Goal: Task Accomplishment & Management: Manage account settings

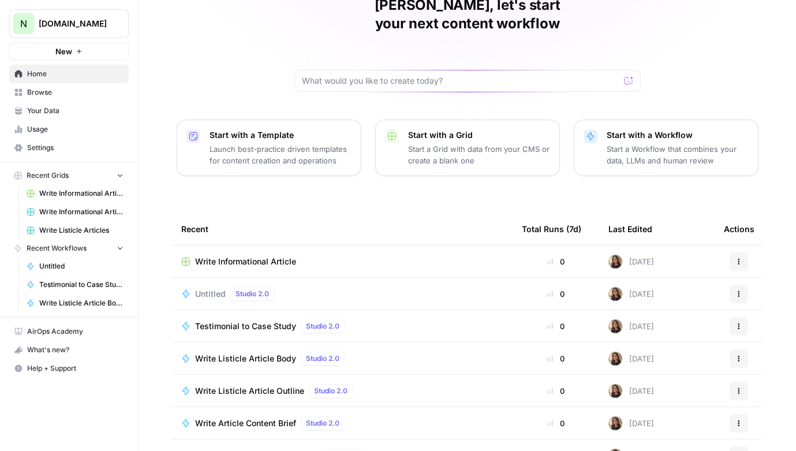
scroll to position [80, 0]
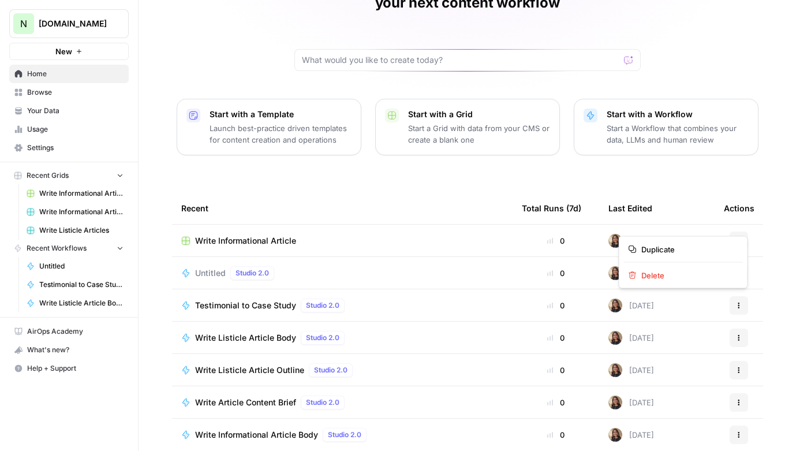
click at [741, 237] on icon "button" at bounding box center [739, 240] width 7 height 7
click at [700, 268] on button "Delete" at bounding box center [683, 275] width 119 height 16
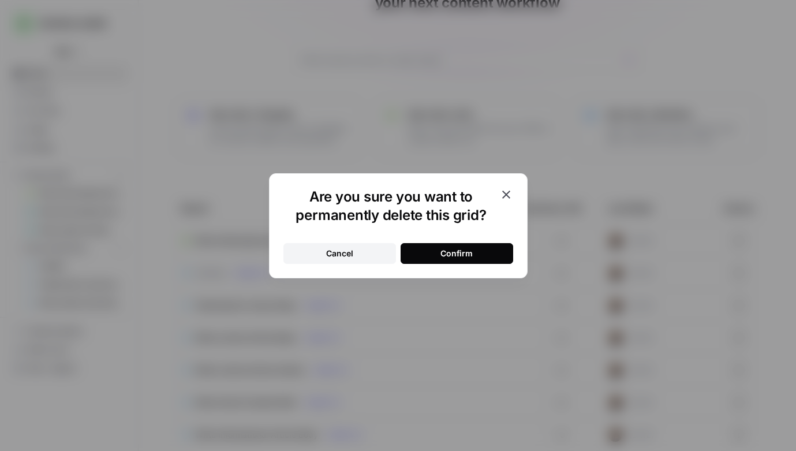
click at [477, 251] on button "Confirm" at bounding box center [457, 253] width 113 height 21
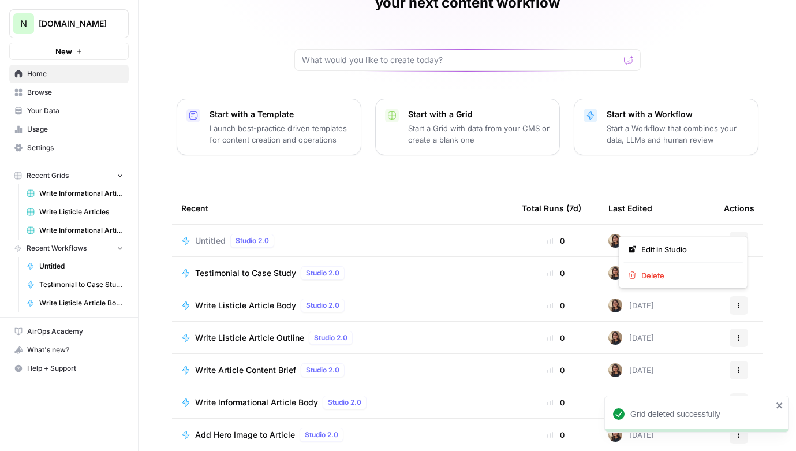
click at [741, 237] on icon "button" at bounding box center [739, 240] width 7 height 7
click at [694, 270] on span "Delete" at bounding box center [687, 276] width 92 height 12
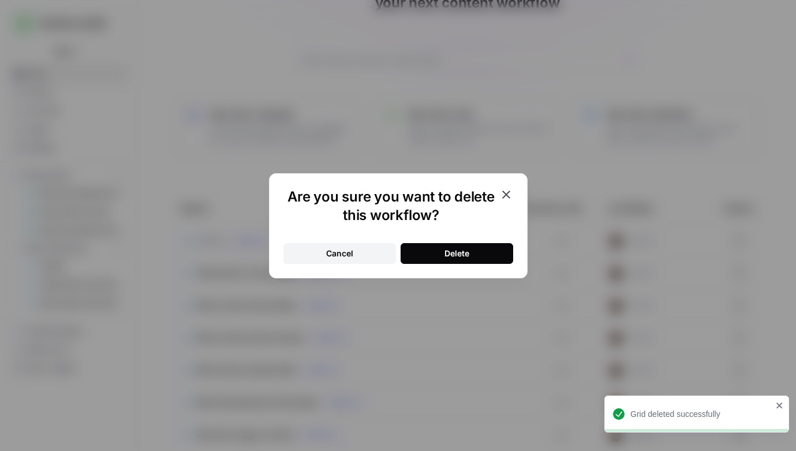
click at [491, 248] on button "Delete" at bounding box center [457, 253] width 113 height 21
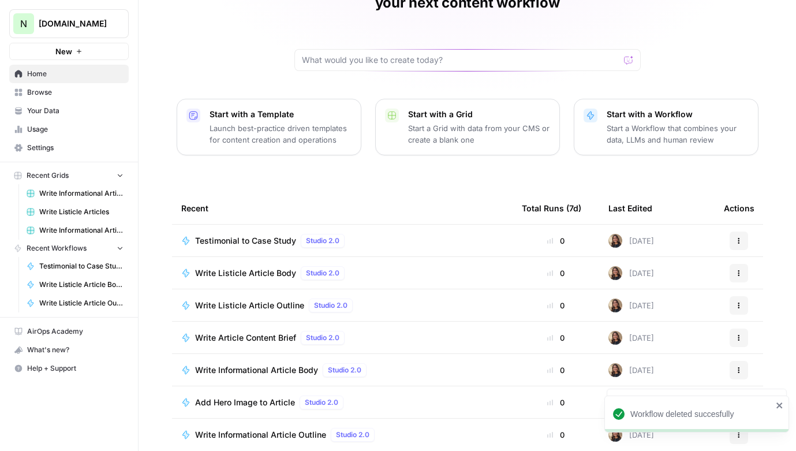
click at [747, 232] on button "Actions" at bounding box center [739, 241] width 18 height 18
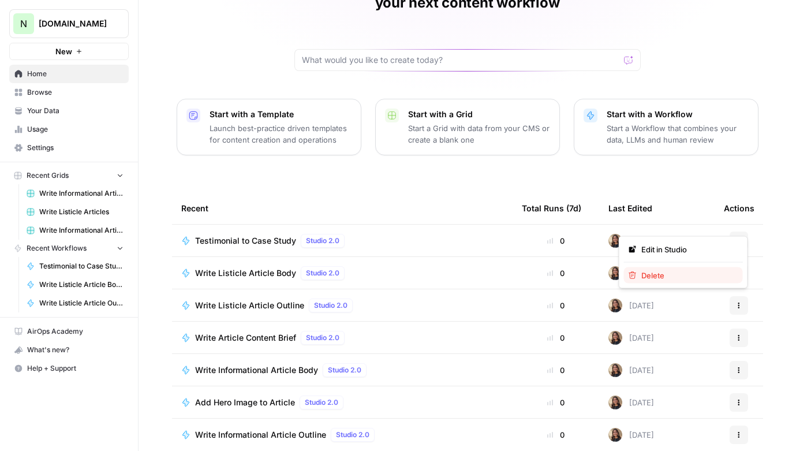
click at [666, 281] on span "Delete" at bounding box center [687, 276] width 92 height 12
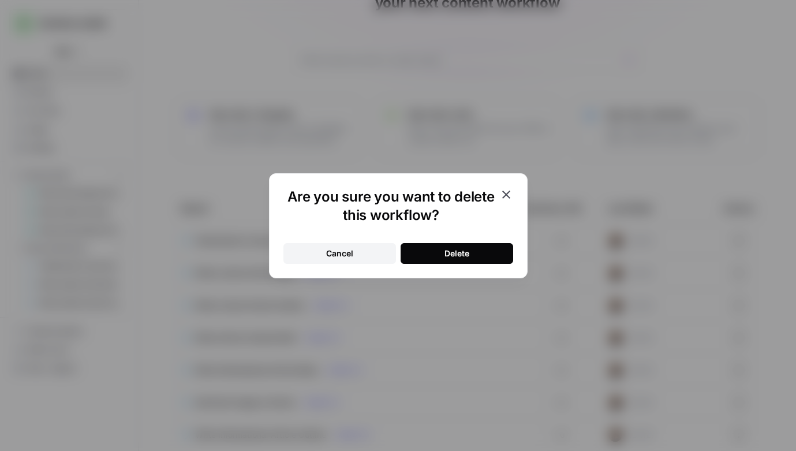
click at [503, 258] on button "Delete" at bounding box center [457, 253] width 113 height 21
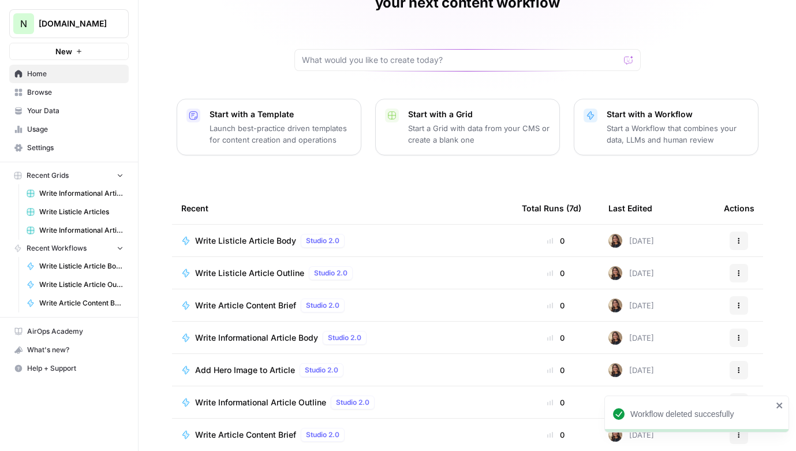
click at [740, 237] on icon "button" at bounding box center [739, 240] width 7 height 7
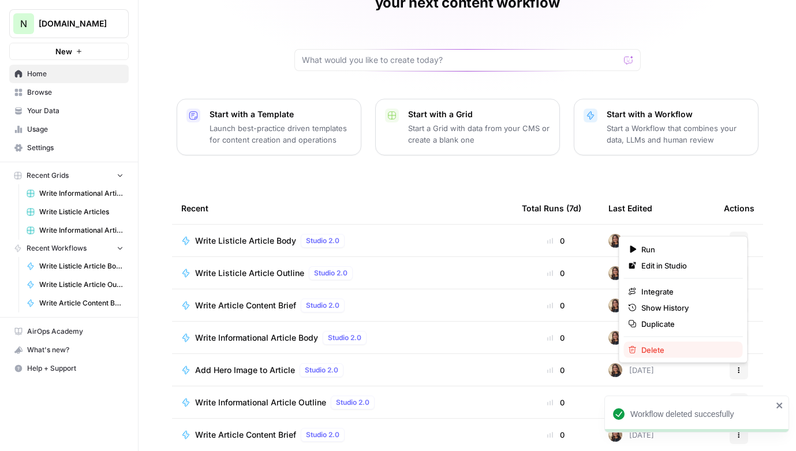
click at [651, 345] on span "Delete" at bounding box center [687, 350] width 92 height 12
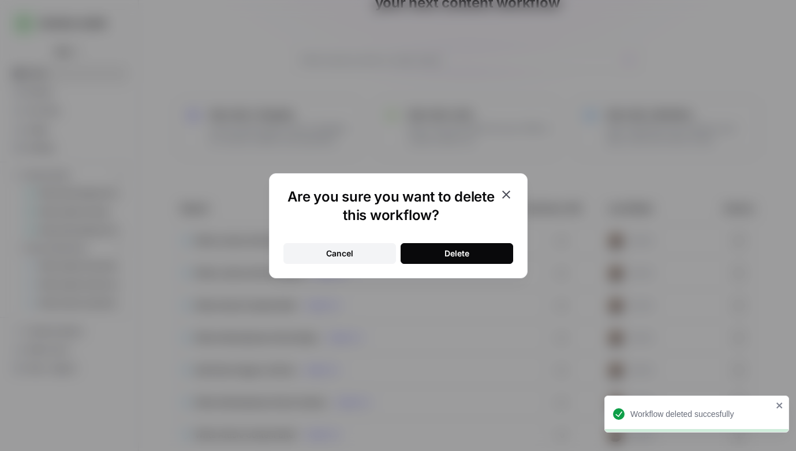
click at [496, 255] on button "Delete" at bounding box center [457, 253] width 113 height 21
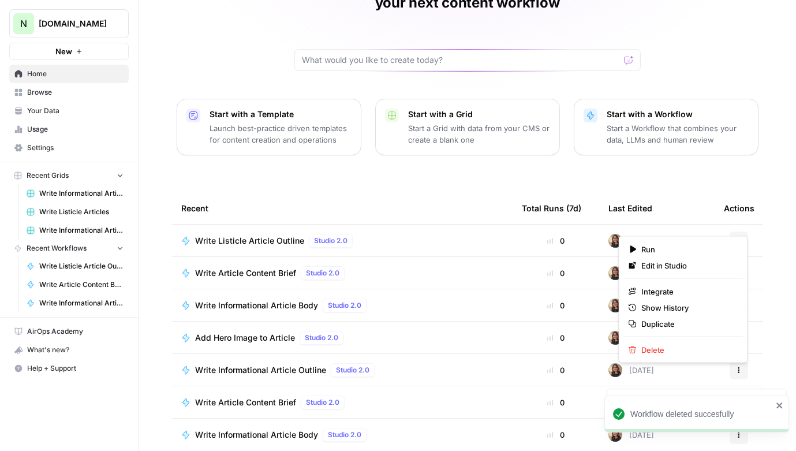
click at [742, 237] on icon "button" at bounding box center [739, 240] width 7 height 7
click at [648, 341] on div "Run Edit in Studio Integrate Show History Duplicate Delete" at bounding box center [683, 299] width 129 height 127
click at [648, 344] on span "Delete" at bounding box center [687, 350] width 92 height 12
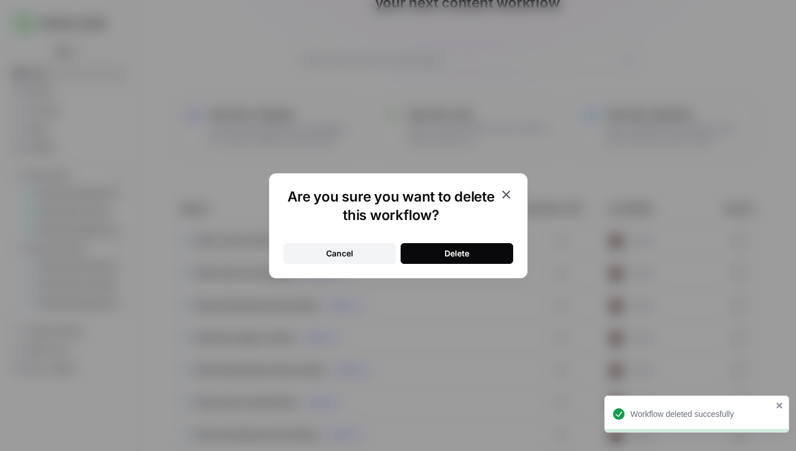
click at [460, 240] on div "Cancel Delete" at bounding box center [398, 246] width 230 height 35
click at [460, 251] on div "Delete" at bounding box center [457, 254] width 25 height 12
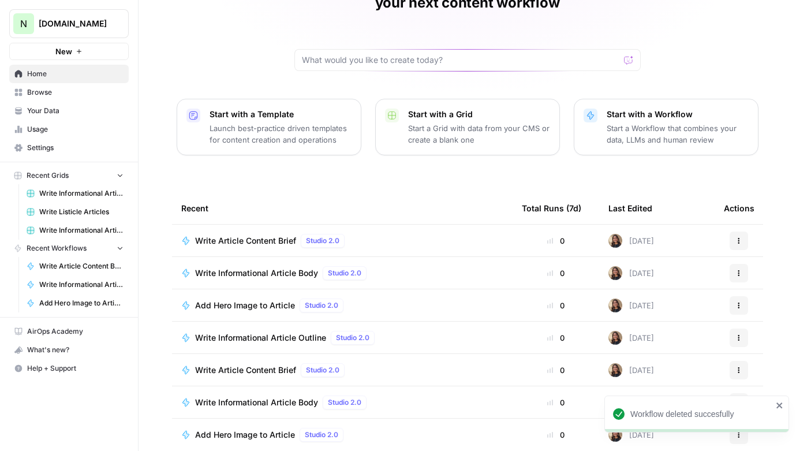
click at [742, 232] on button "Actions" at bounding box center [739, 241] width 18 height 18
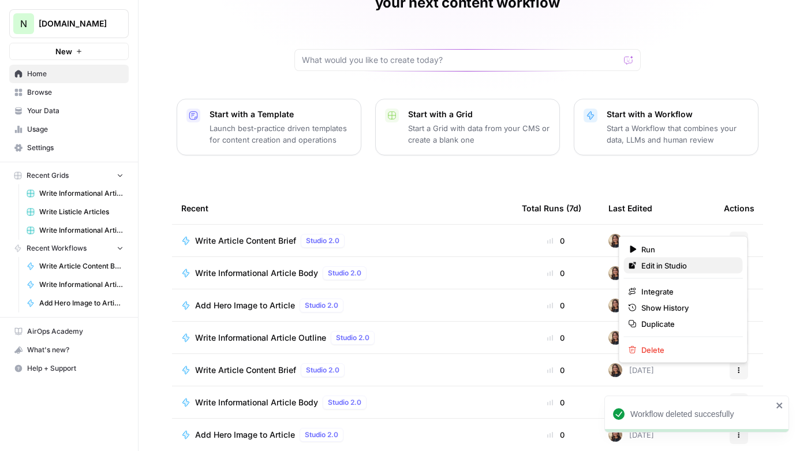
click at [682, 269] on span "Edit in Studio" at bounding box center [687, 266] width 92 height 12
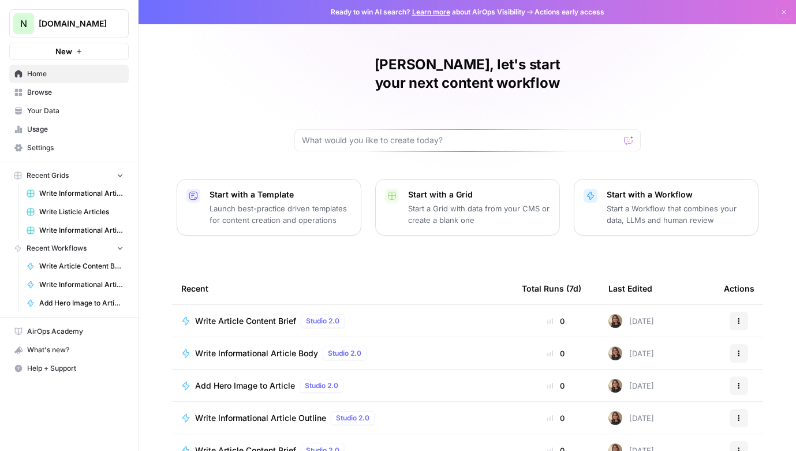
scroll to position [28, 0]
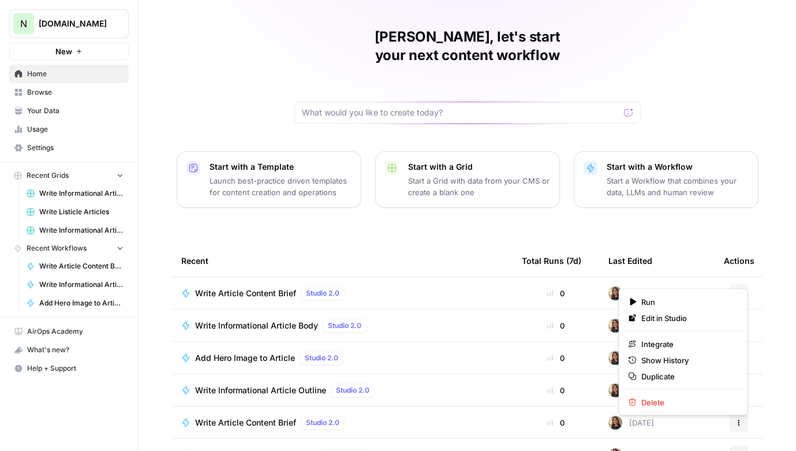
click at [732, 284] on button "Actions" at bounding box center [739, 293] width 18 height 18
click at [658, 399] on span "Delete" at bounding box center [687, 403] width 92 height 12
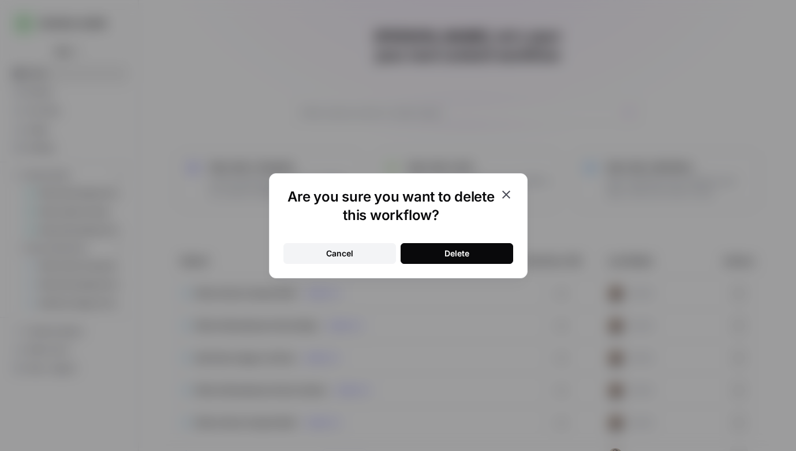
click at [491, 257] on button "Delete" at bounding box center [457, 253] width 113 height 21
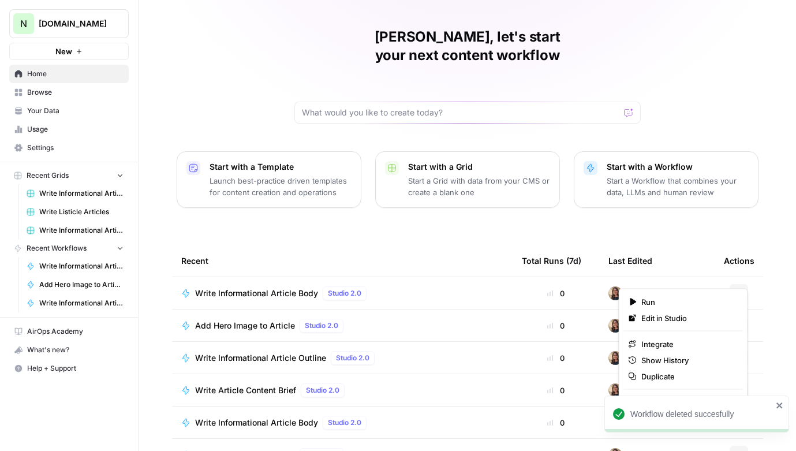
click at [741, 290] on icon "button" at bounding box center [739, 293] width 7 height 7
click at [783, 406] on icon "close" at bounding box center [780, 405] width 8 height 9
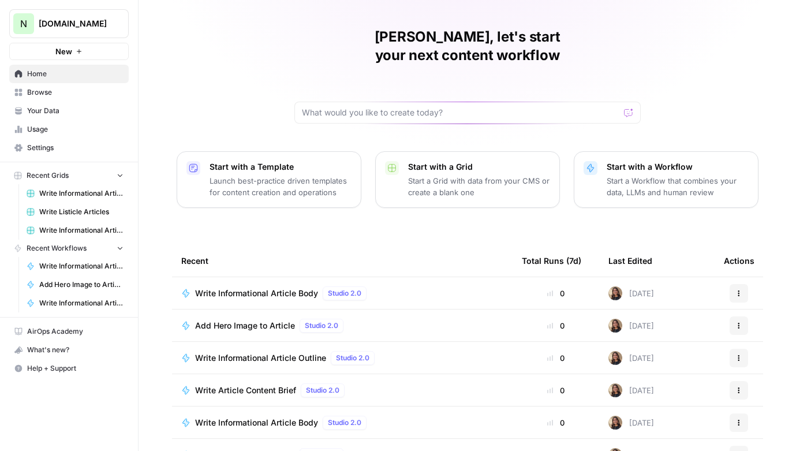
scroll to position [80, 0]
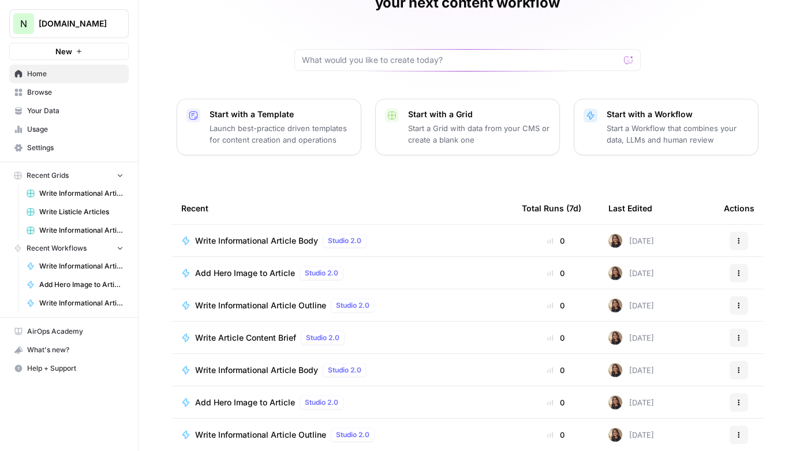
click at [95, 189] on span "Write Informational Articles" at bounding box center [81, 193] width 84 height 10
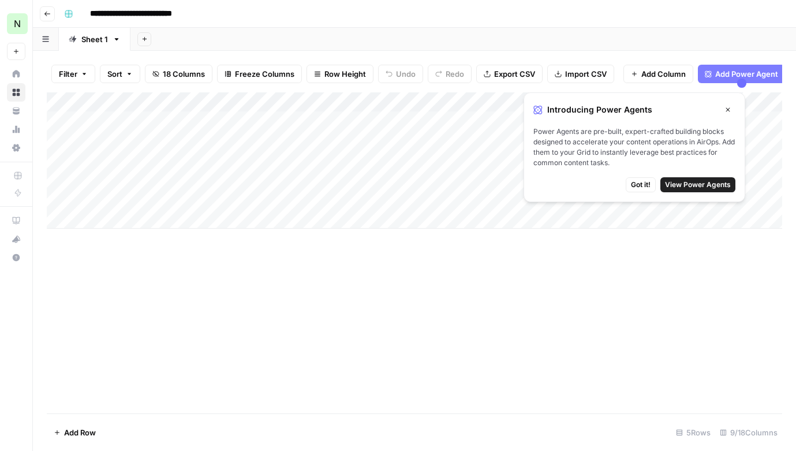
click at [726, 107] on icon "button" at bounding box center [728, 109] width 7 height 7
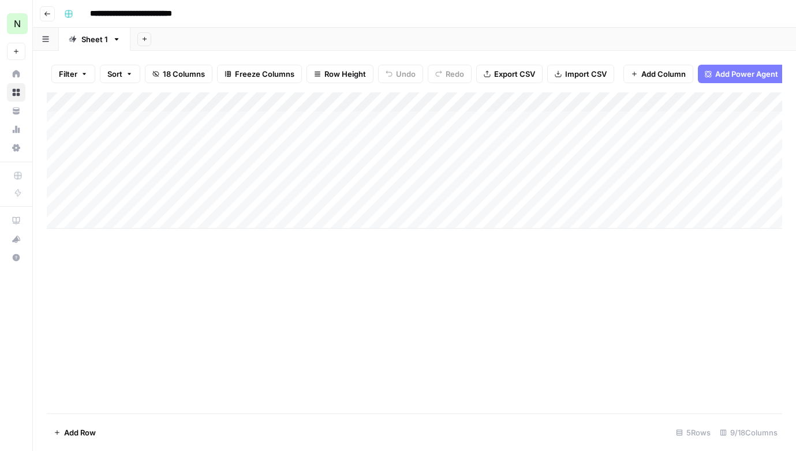
click at [47, 9] on button "Go back" at bounding box center [47, 13] width 15 height 15
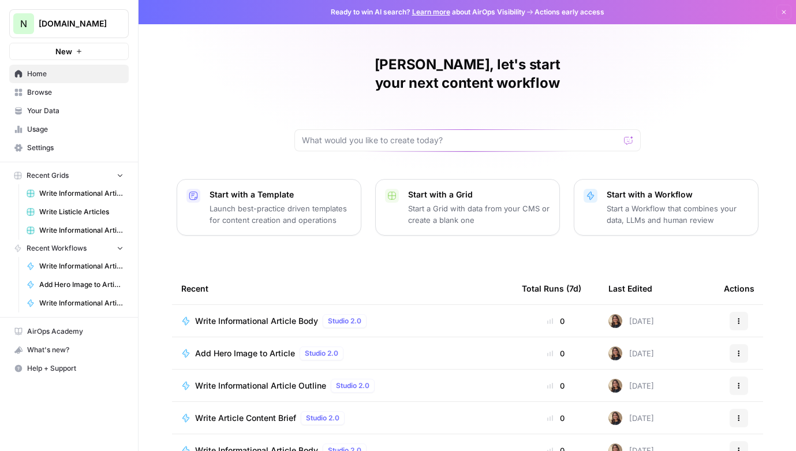
click at [110, 192] on span "Write Informational Articles" at bounding box center [81, 193] width 84 height 10
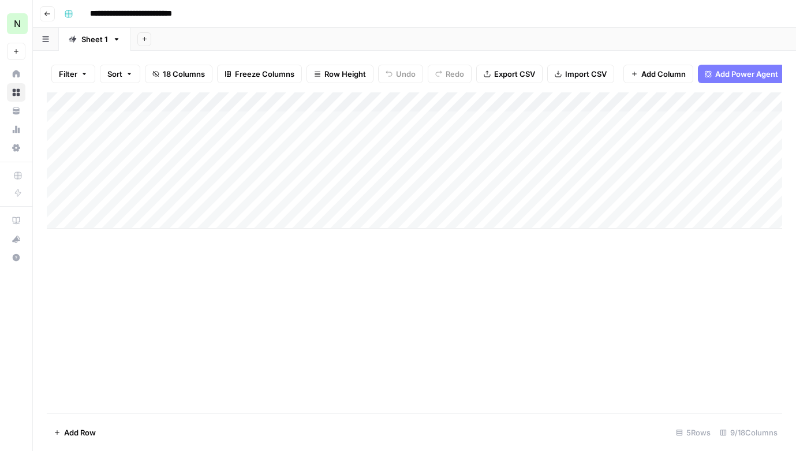
click at [127, 16] on input "**********" at bounding box center [144, 14] width 118 height 18
click at [306, 15] on div "**********" at bounding box center [421, 14] width 725 height 18
click at [71, 10] on icon "button" at bounding box center [69, 14] width 8 height 8
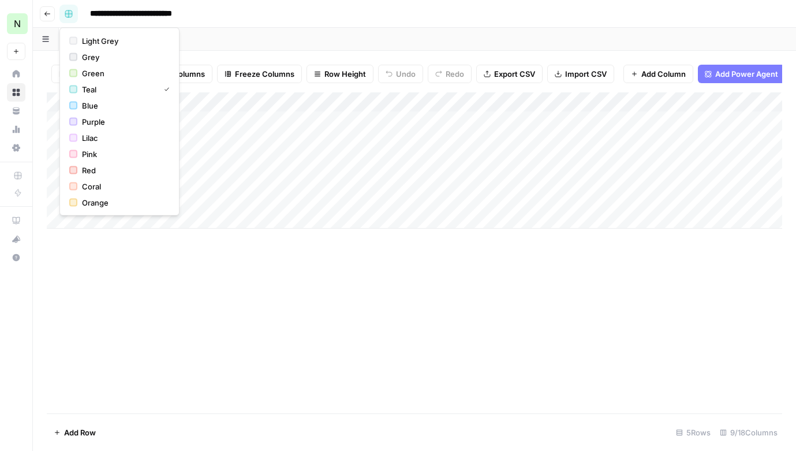
click at [71, 10] on icon "button" at bounding box center [69, 14] width 8 height 8
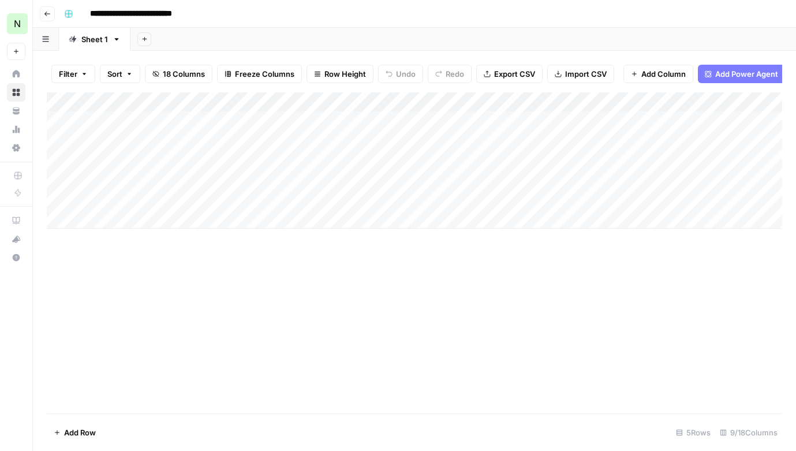
click at [51, 9] on button "Go back" at bounding box center [47, 13] width 15 height 15
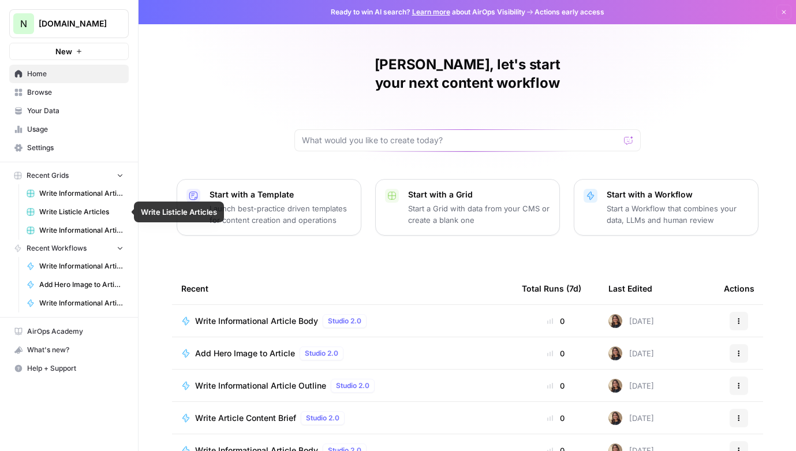
click at [117, 177] on icon "button" at bounding box center [120, 175] width 8 height 8
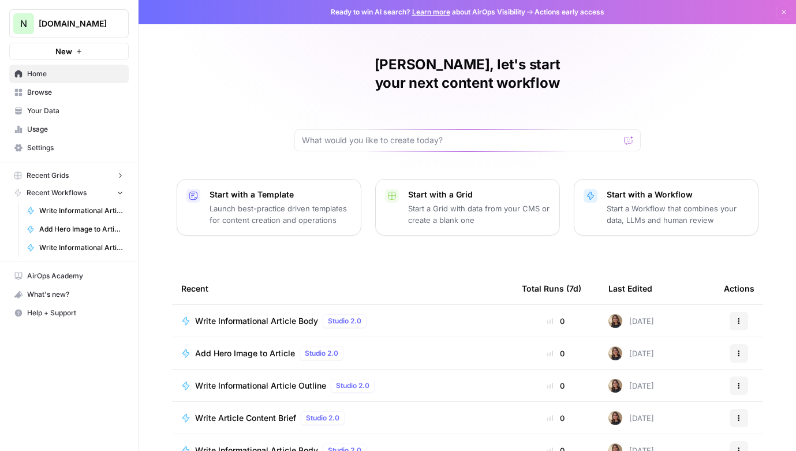
click at [117, 177] on icon "button" at bounding box center [120, 175] width 8 height 8
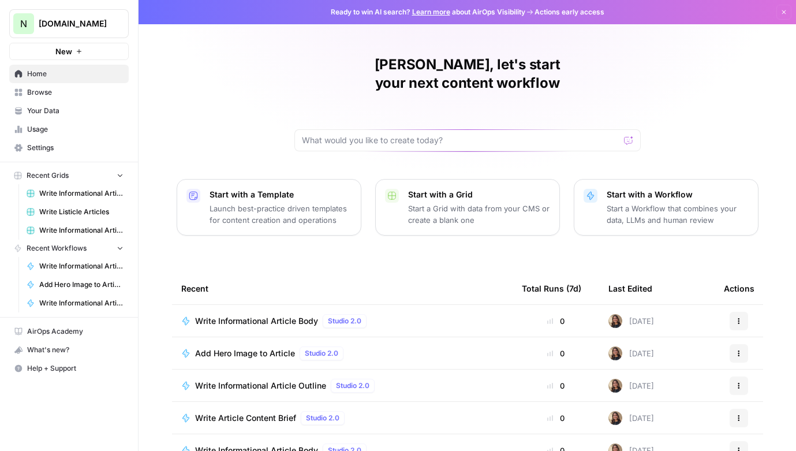
click at [89, 124] on span "Usage" at bounding box center [75, 129] width 96 height 10
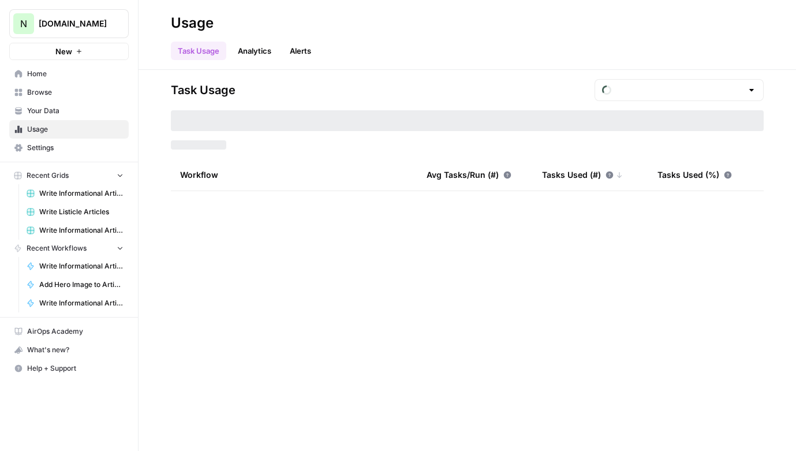
type input "August Tasks"
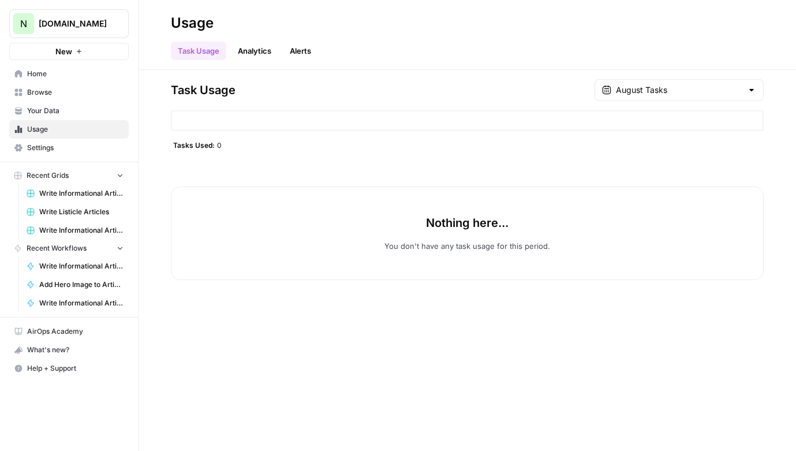
click at [91, 98] on link "Browse" at bounding box center [69, 92] width 120 height 18
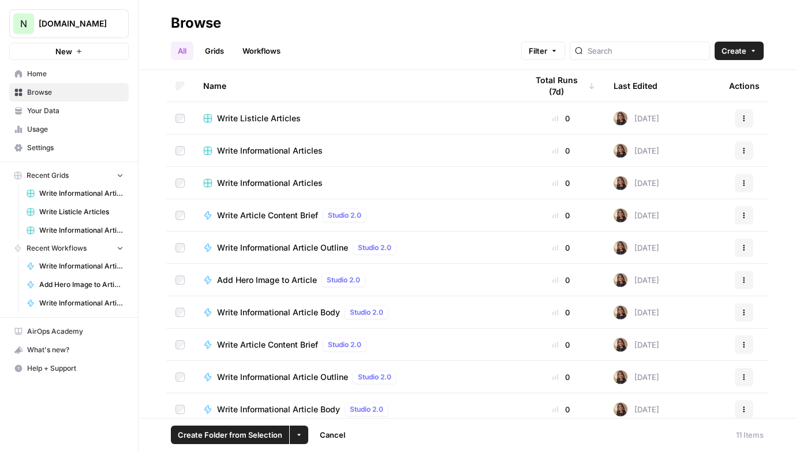
scroll to position [40, 0]
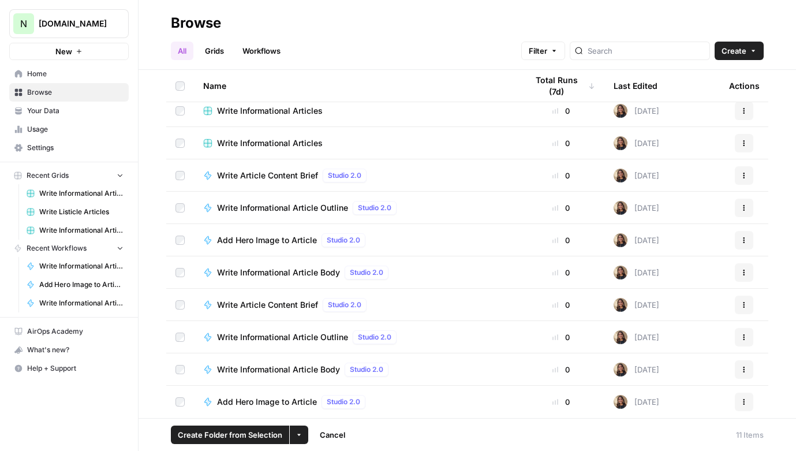
click at [302, 435] on button "More Options" at bounding box center [299, 435] width 18 height 18
click at [315, 408] on span "Delete" at bounding box center [326, 408] width 29 height 12
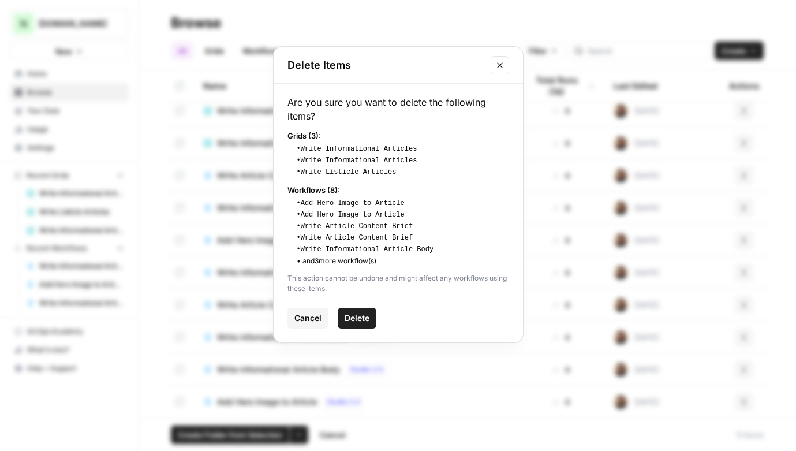
click at [365, 312] on button "Delete" at bounding box center [357, 318] width 39 height 21
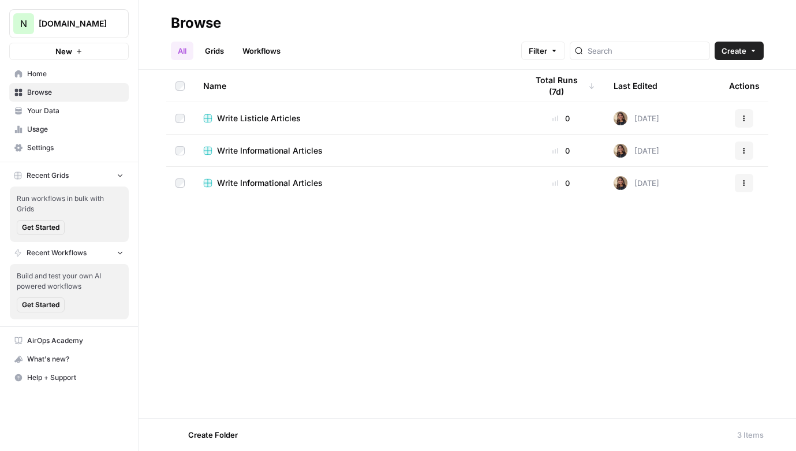
scroll to position [0, 0]
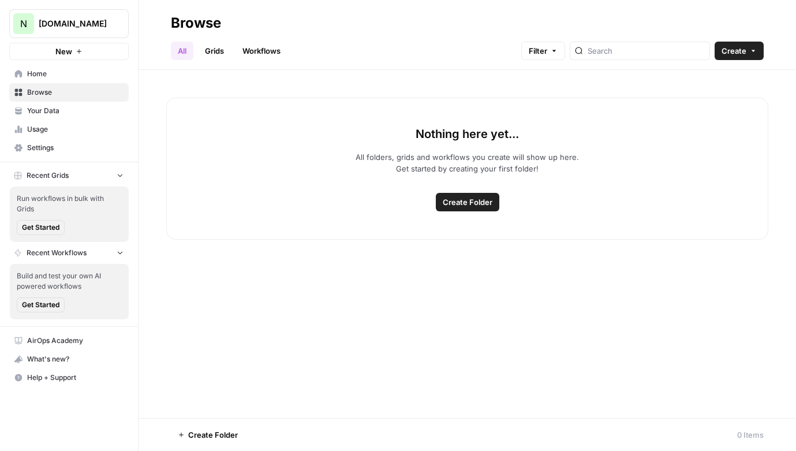
click at [342, 315] on div "Nothing here yet... All folders, grids and workflows you create will show up he…" at bounding box center [468, 244] width 658 height 348
click at [60, 113] on span "Your Data" at bounding box center [75, 111] width 96 height 10
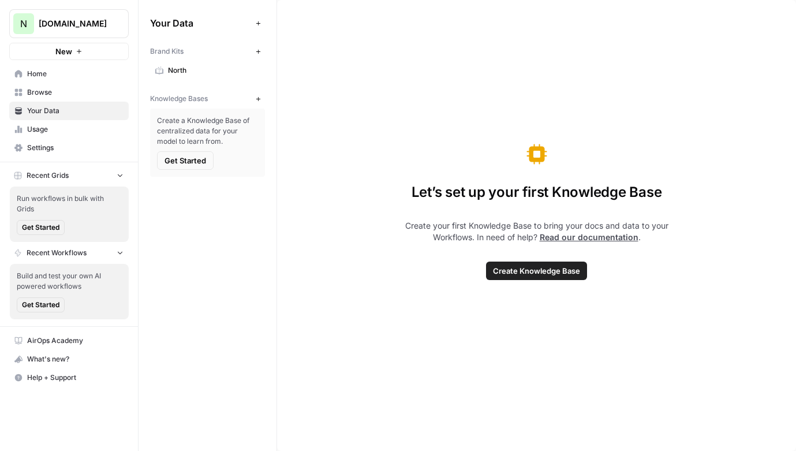
click at [63, 72] on span "Home" at bounding box center [75, 74] width 96 height 10
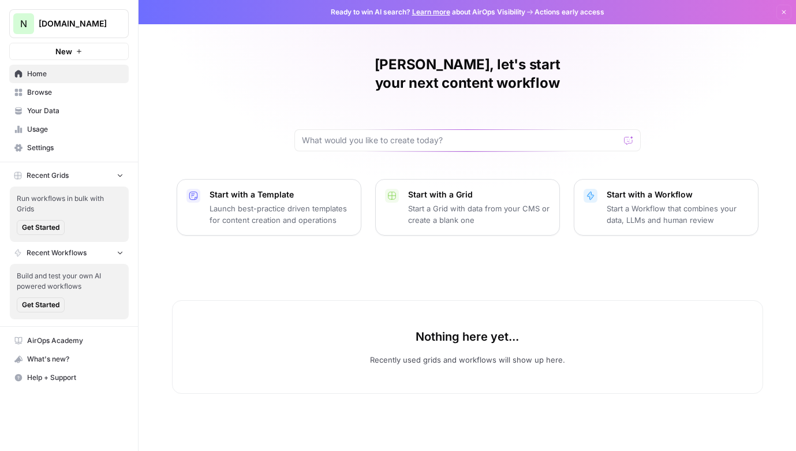
click at [87, 22] on span "[DOMAIN_NAME]" at bounding box center [74, 24] width 70 height 12
click at [50, 143] on span "Settings" at bounding box center [75, 148] width 96 height 10
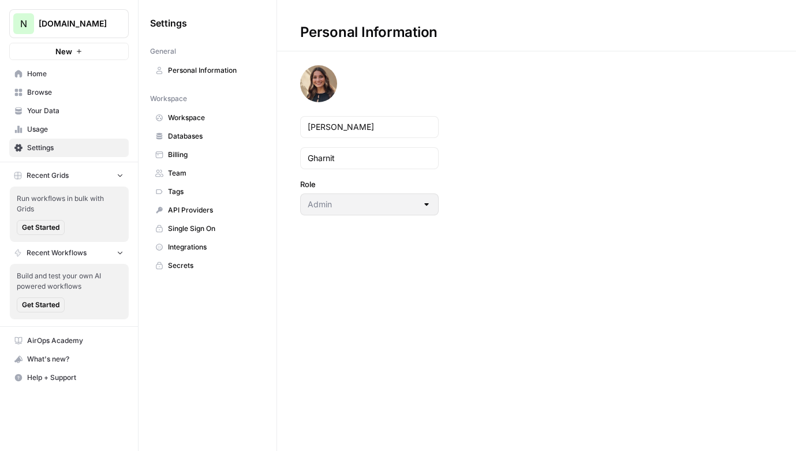
click at [182, 132] on span "Databases" at bounding box center [214, 136] width 92 height 10
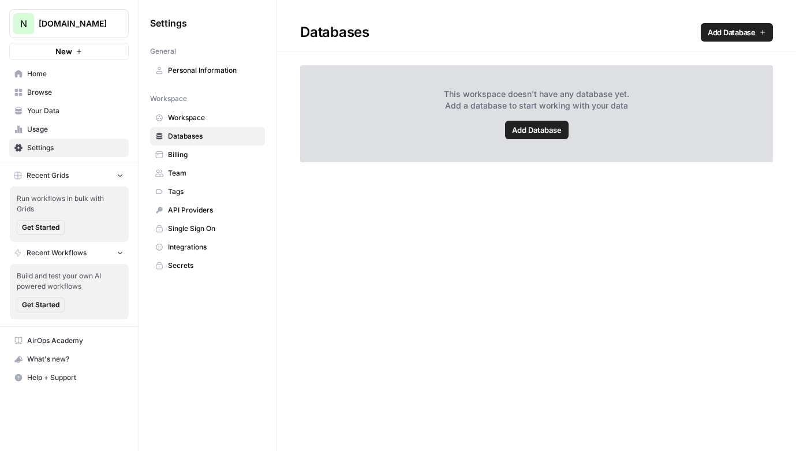
click at [191, 119] on span "Workspace" at bounding box center [214, 118] width 92 height 10
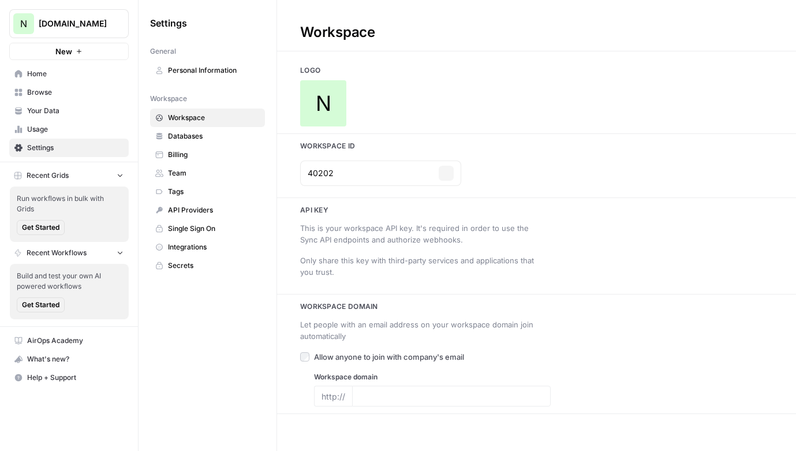
type input "[DOMAIN_NAME]"
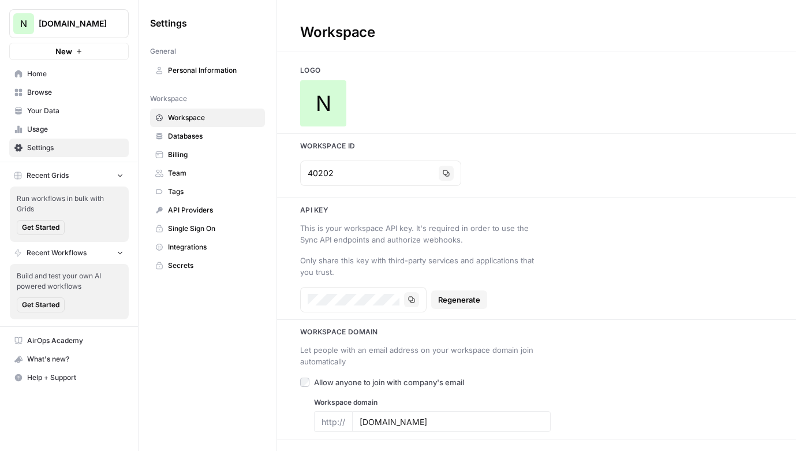
click at [200, 137] on span "Databases" at bounding box center [214, 136] width 92 height 10
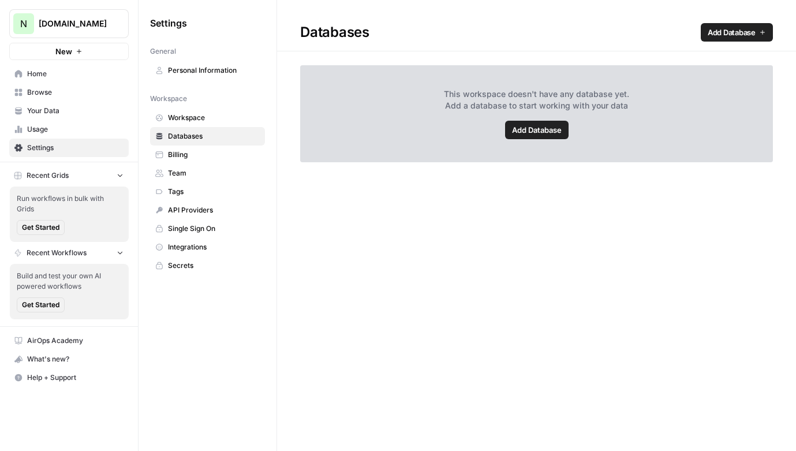
click at [221, 67] on span "Personal Information" at bounding box center [214, 70] width 92 height 10
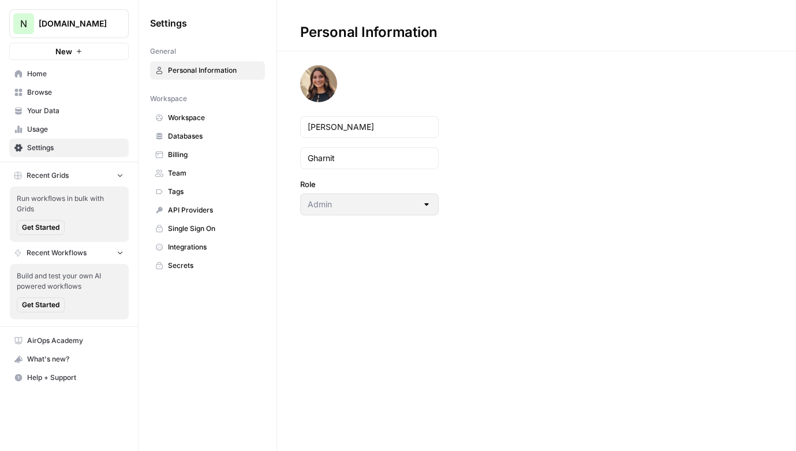
click at [197, 143] on link "Databases" at bounding box center [207, 136] width 115 height 18
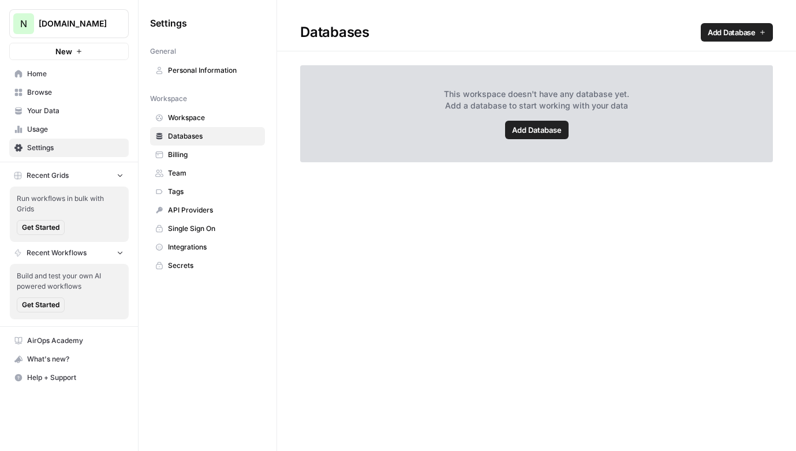
click at [555, 130] on span "Add Database" at bounding box center [537, 130] width 50 height 12
click at [176, 154] on span "Billing" at bounding box center [214, 155] width 92 height 10
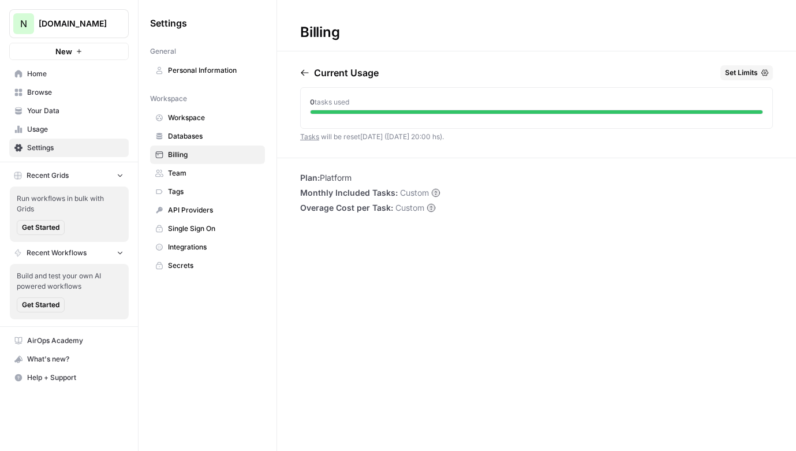
click at [186, 171] on span "Team" at bounding box center [214, 173] width 92 height 10
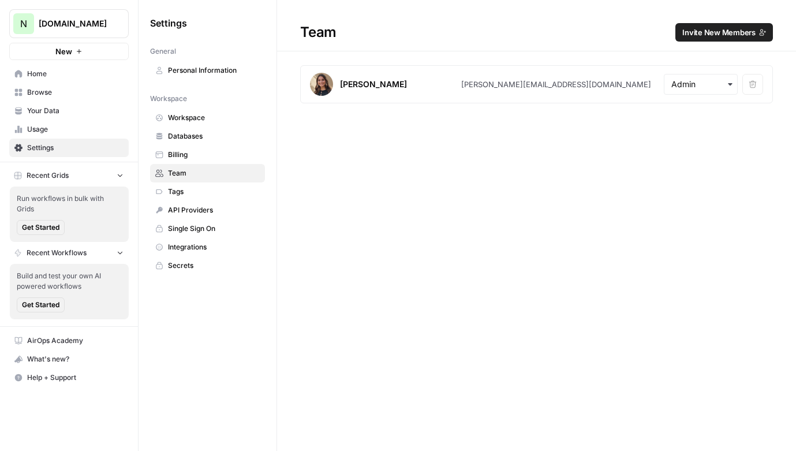
click at [197, 191] on span "Tags" at bounding box center [214, 191] width 92 height 10
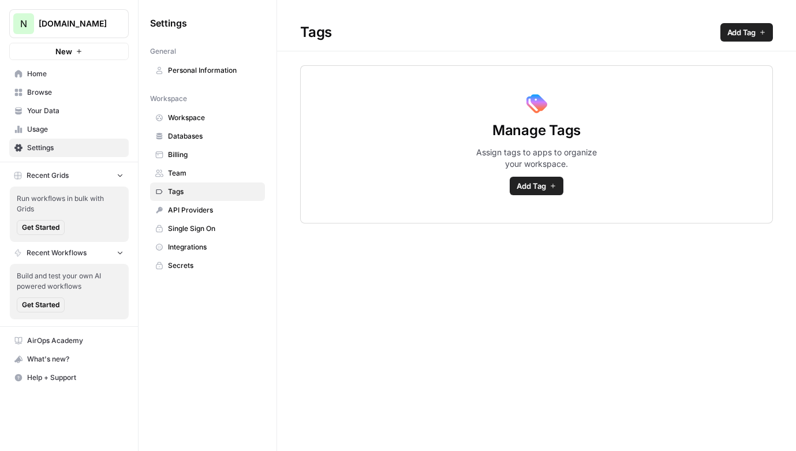
click at [200, 204] on link "API Providers" at bounding box center [207, 210] width 115 height 18
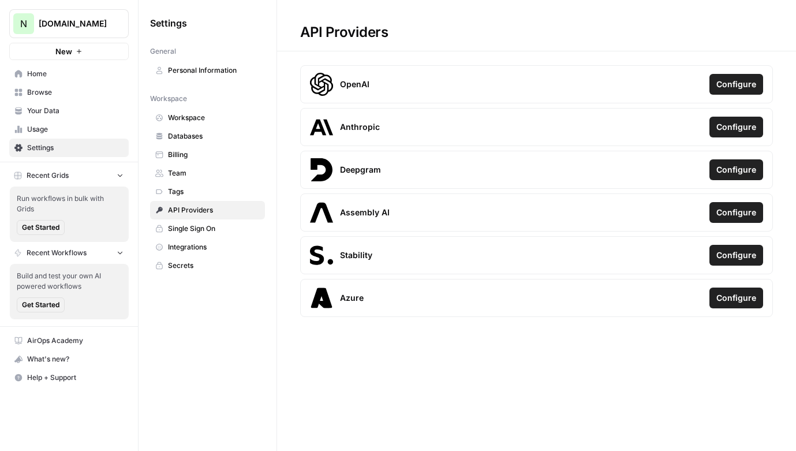
click at [211, 236] on link "Single Sign On" at bounding box center [207, 228] width 115 height 18
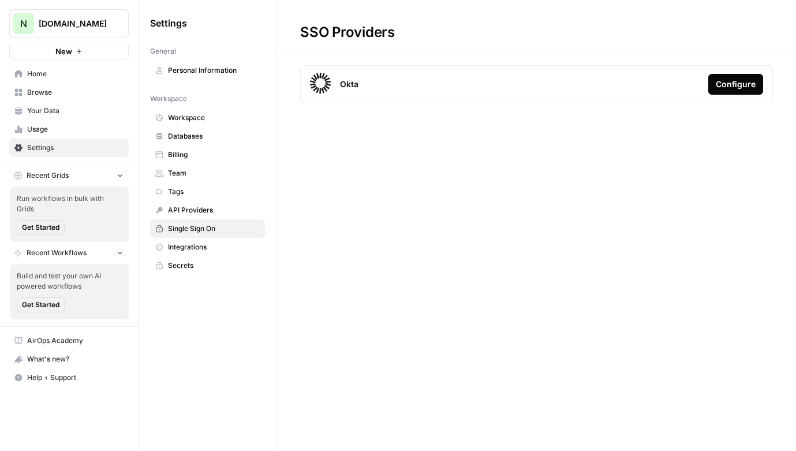
click at [207, 214] on span "API Providers" at bounding box center [214, 210] width 92 height 10
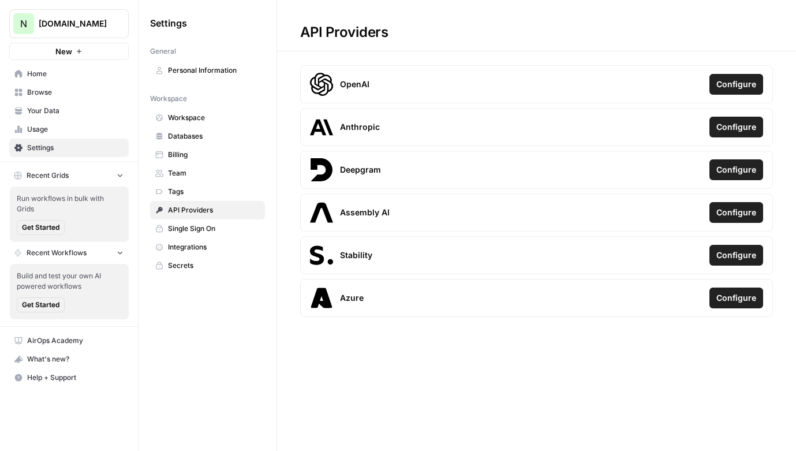
click at [207, 233] on span "Single Sign On" at bounding box center [214, 228] width 92 height 10
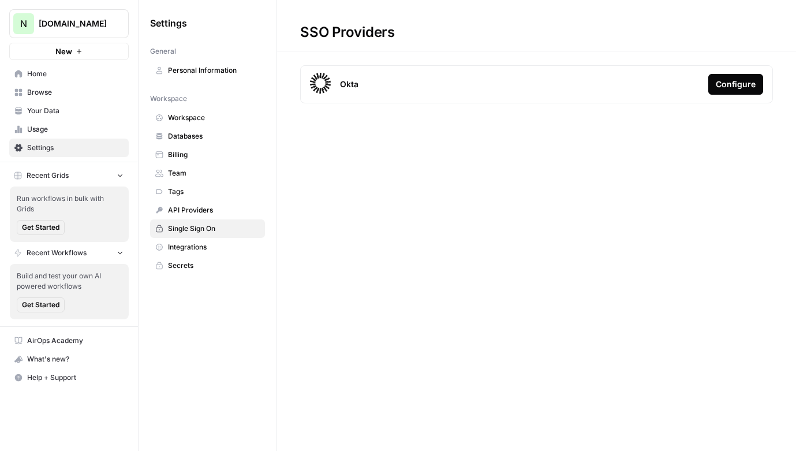
click at [207, 252] on span "Integrations" at bounding box center [214, 247] width 92 height 10
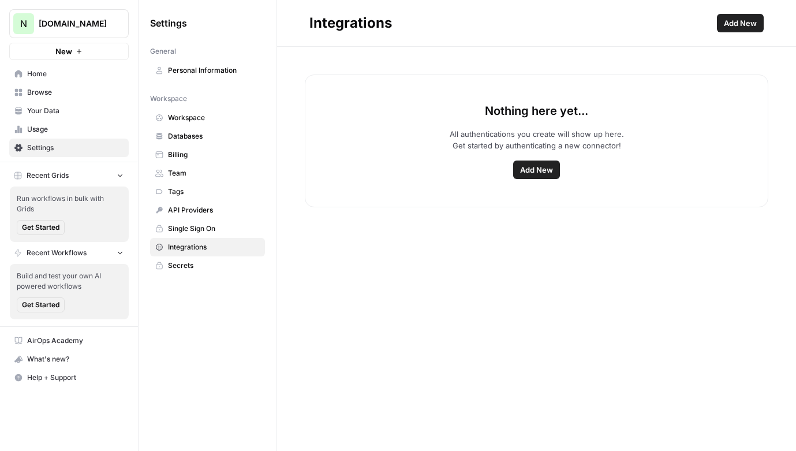
click at [207, 263] on span "Secrets" at bounding box center [214, 265] width 92 height 10
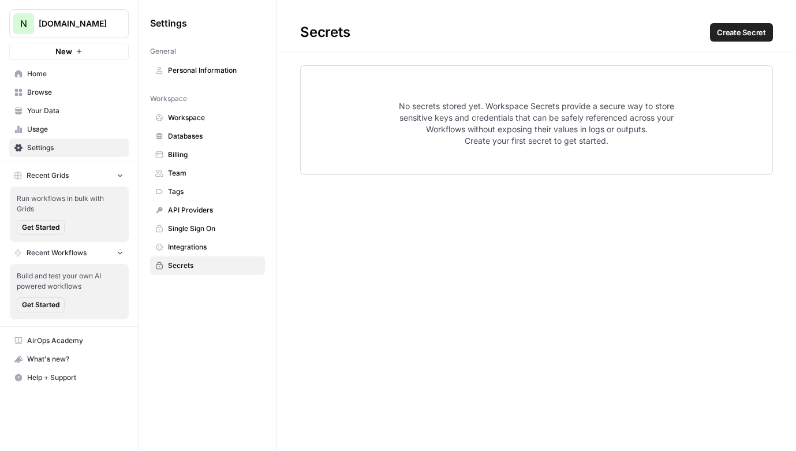
click at [78, 204] on span "Run workflows in bulk with Grids" at bounding box center [69, 203] width 105 height 21
click at [70, 128] on span "Usage" at bounding box center [75, 129] width 96 height 10
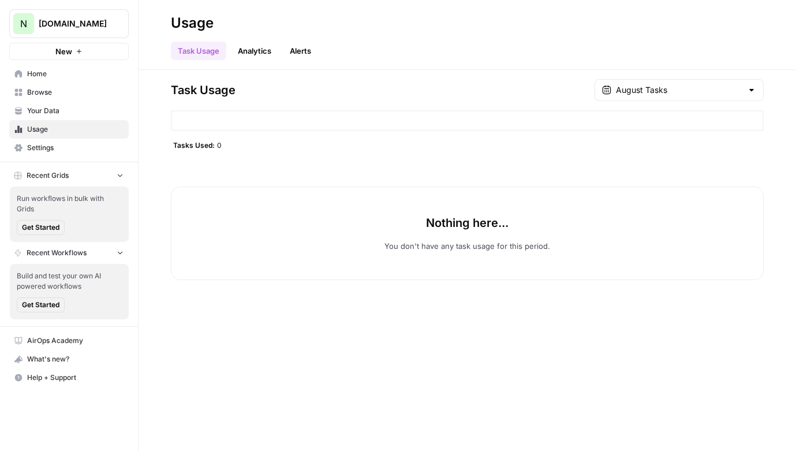
click at [73, 111] on span "Your Data" at bounding box center [75, 111] width 96 height 10
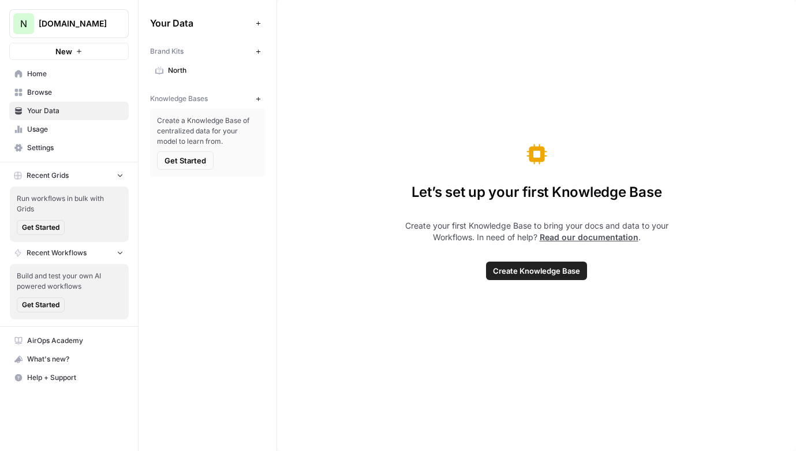
click at [200, 67] on span "North" at bounding box center [214, 70] width 92 height 10
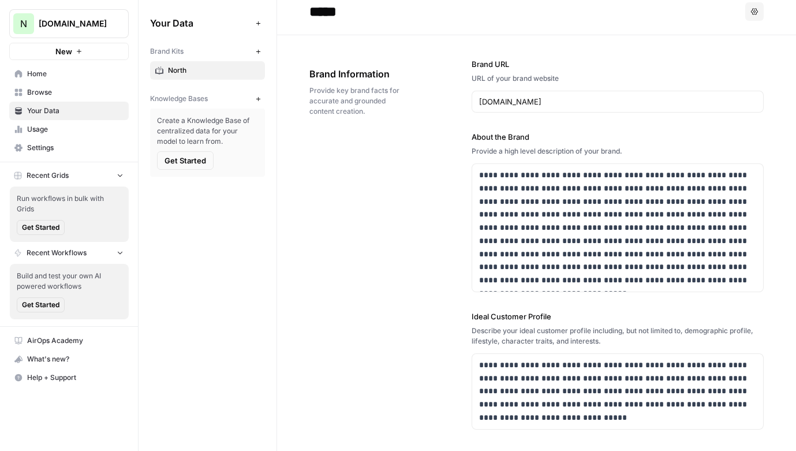
scroll to position [17, 0]
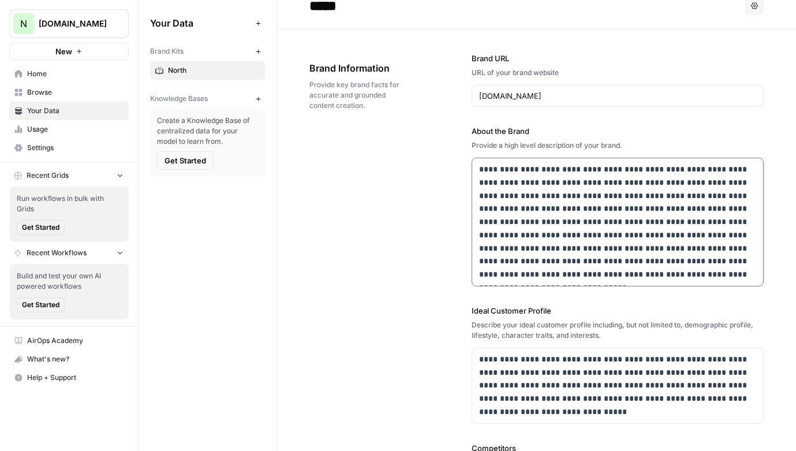
click at [519, 200] on p "**********" at bounding box center [617, 222] width 277 height 118
drag, startPoint x: 495, startPoint y: 198, endPoint x: 475, endPoint y: 198, distance: 19.6
click at [475, 198] on div "**********" at bounding box center [617, 222] width 291 height 128
click at [577, 218] on p "**********" at bounding box center [617, 222] width 277 height 118
drag, startPoint x: 710, startPoint y: 183, endPoint x: 495, endPoint y: 199, distance: 215.3
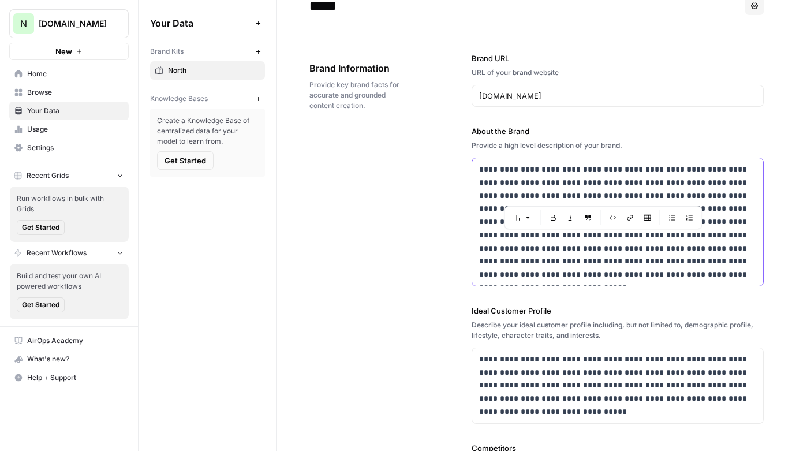
click at [495, 199] on p "**********" at bounding box center [617, 222] width 277 height 118
click at [487, 197] on p "**********" at bounding box center [617, 222] width 277 height 118
click at [503, 199] on p "**********" at bounding box center [617, 222] width 277 height 118
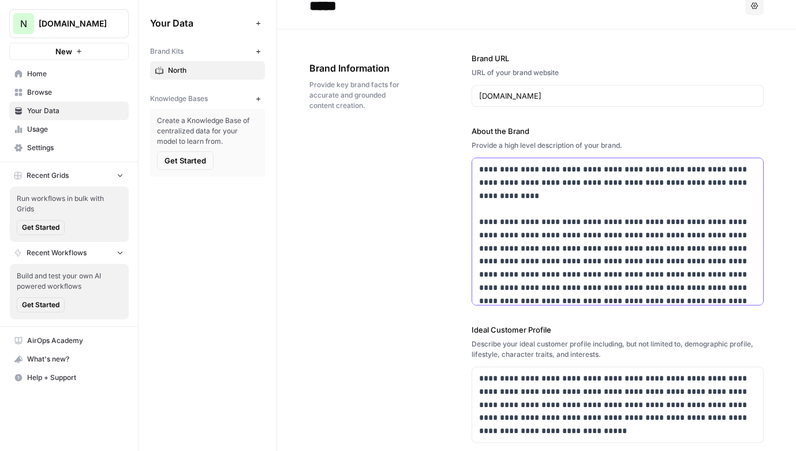
click at [556, 221] on p "**********" at bounding box center [617, 235] width 277 height 144
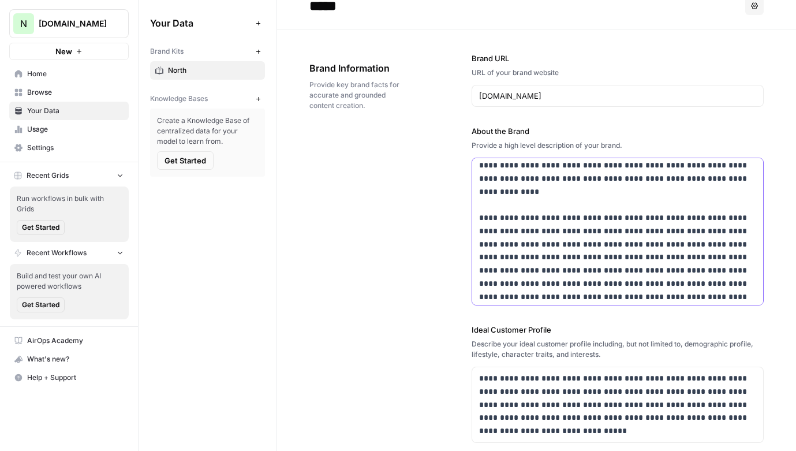
scroll to position [7, 0]
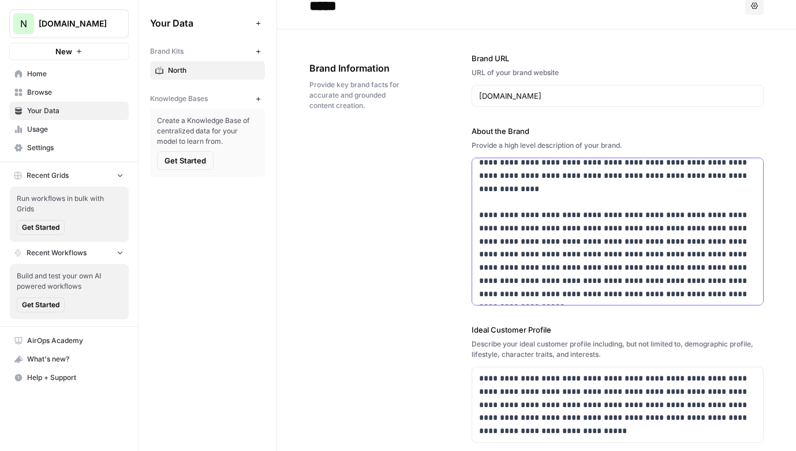
click at [570, 245] on p "**********" at bounding box center [617, 228] width 277 height 144
click at [552, 240] on p "**********" at bounding box center [617, 228] width 277 height 144
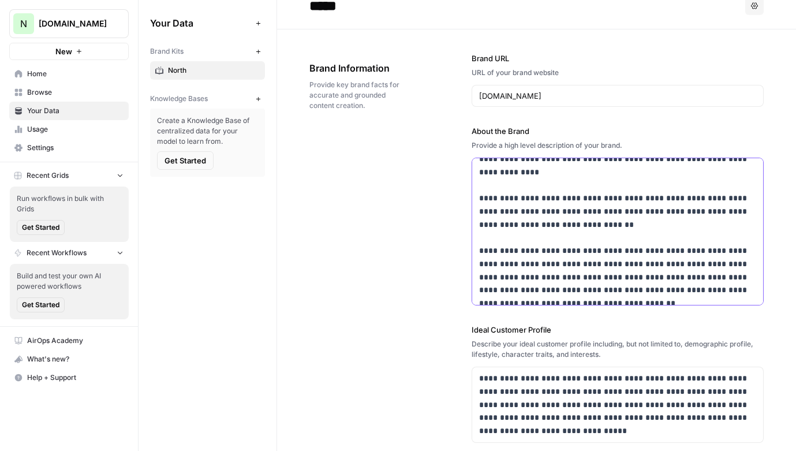
scroll to position [33, 0]
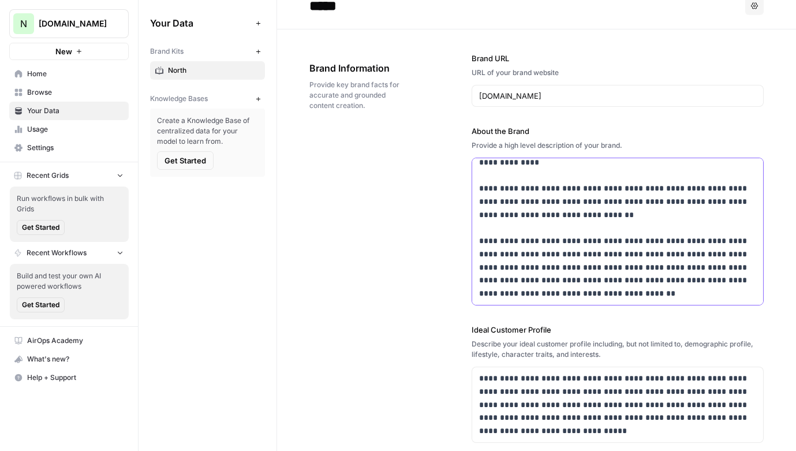
click at [586, 288] on p "**********" at bounding box center [617, 214] width 277 height 171
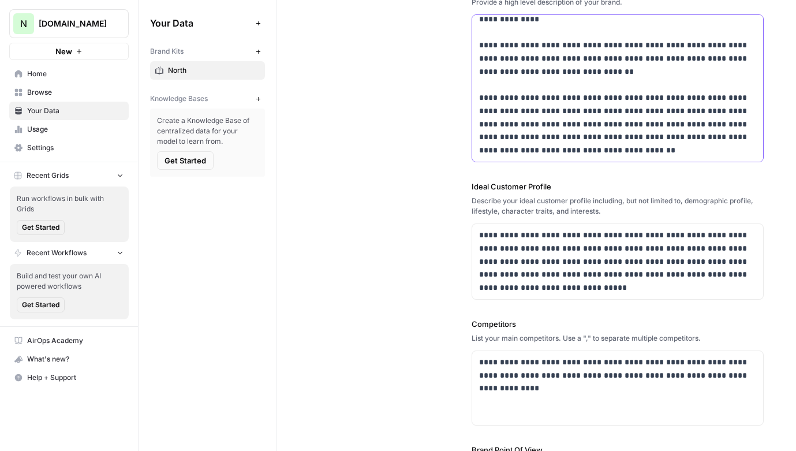
scroll to position [169, 0]
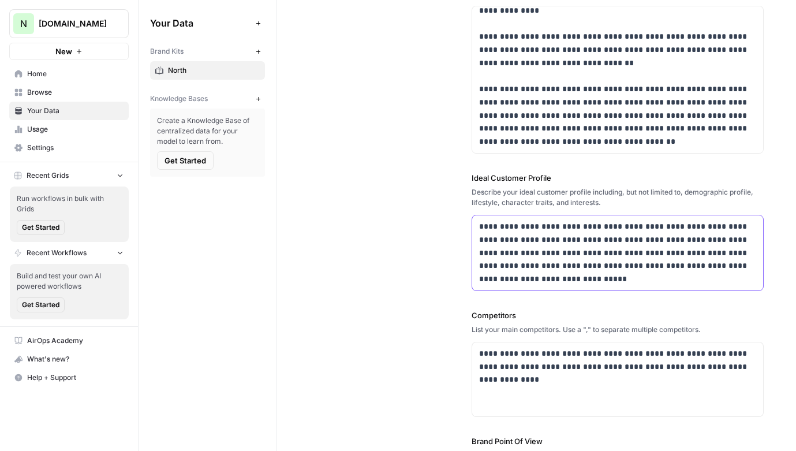
click at [581, 269] on p "**********" at bounding box center [617, 253] width 277 height 66
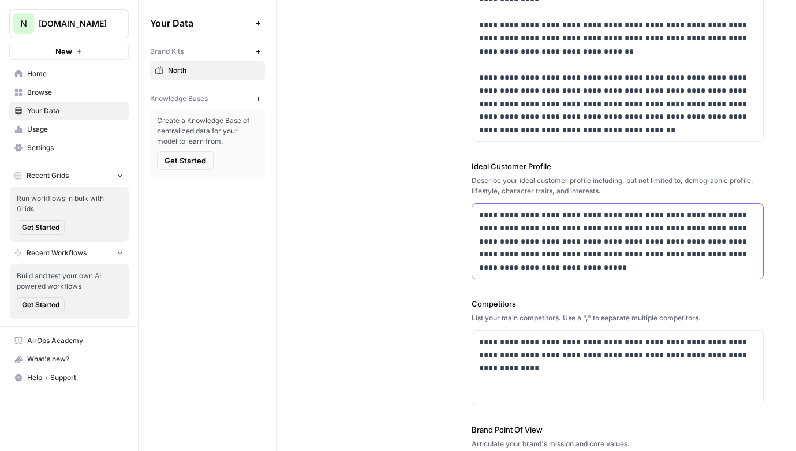
scroll to position [183, 0]
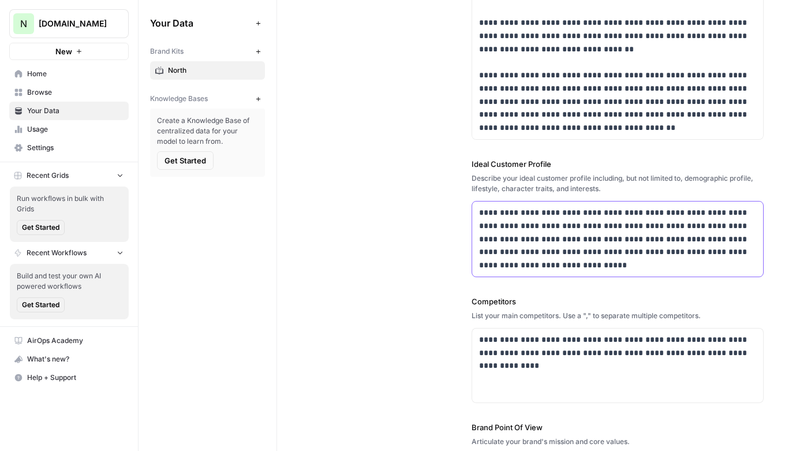
click at [599, 273] on div "**********" at bounding box center [617, 239] width 291 height 75
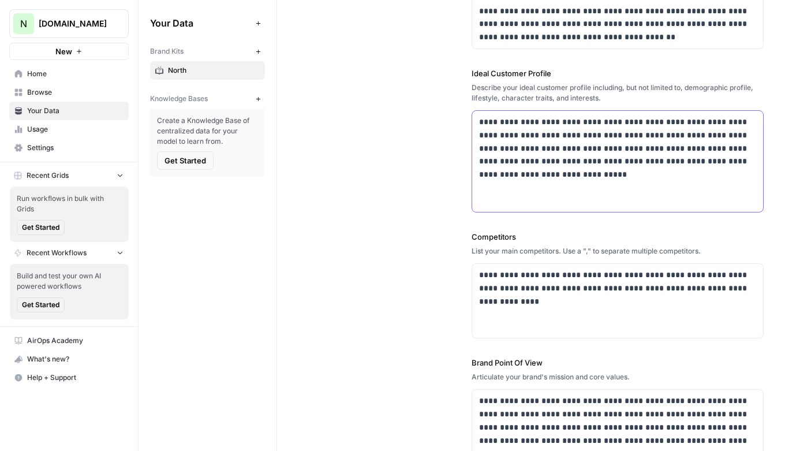
scroll to position [280, 0]
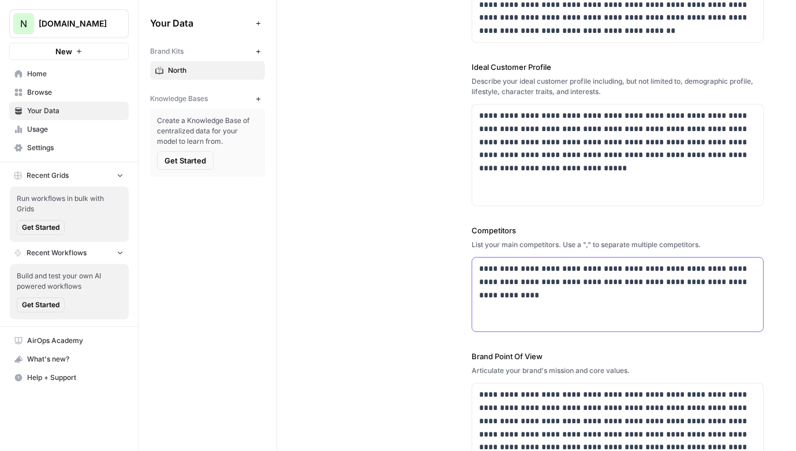
click at [586, 301] on p "**********" at bounding box center [617, 281] width 277 height 39
click at [577, 335] on div "**********" at bounding box center [618, 124] width 292 height 715
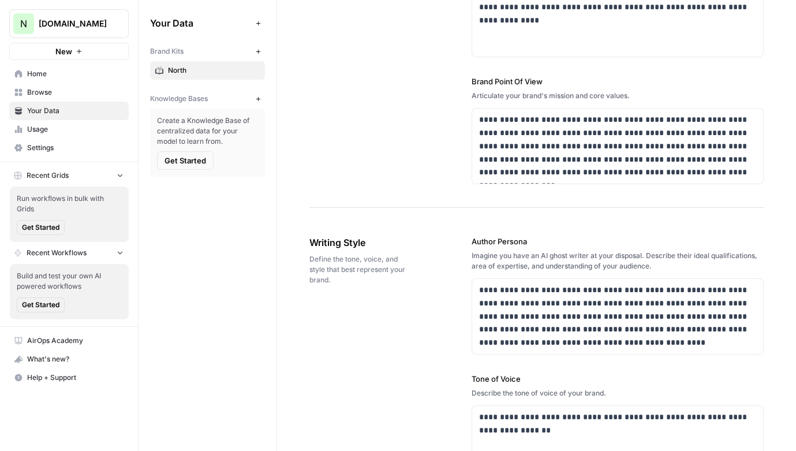
scroll to position [577, 0]
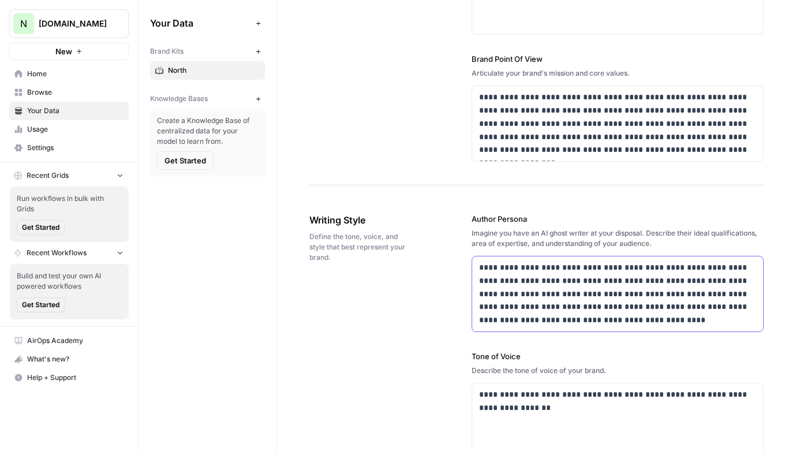
click at [616, 319] on p "**********" at bounding box center [617, 294] width 277 height 66
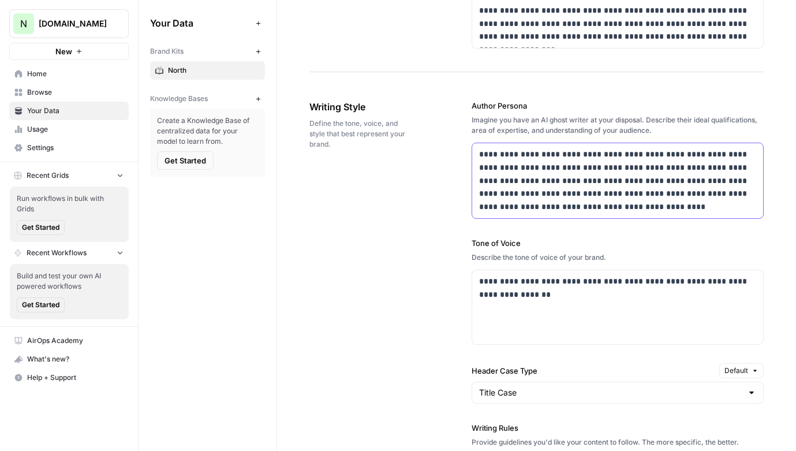
scroll to position [718, 0]
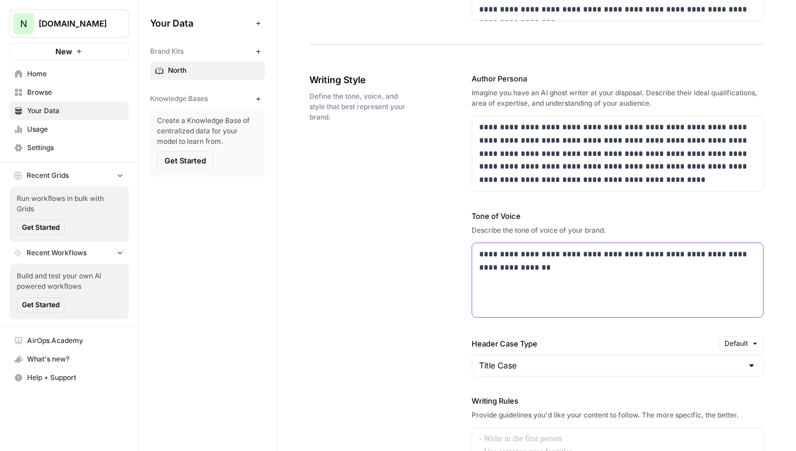
click at [558, 276] on div "**********" at bounding box center [617, 280] width 291 height 74
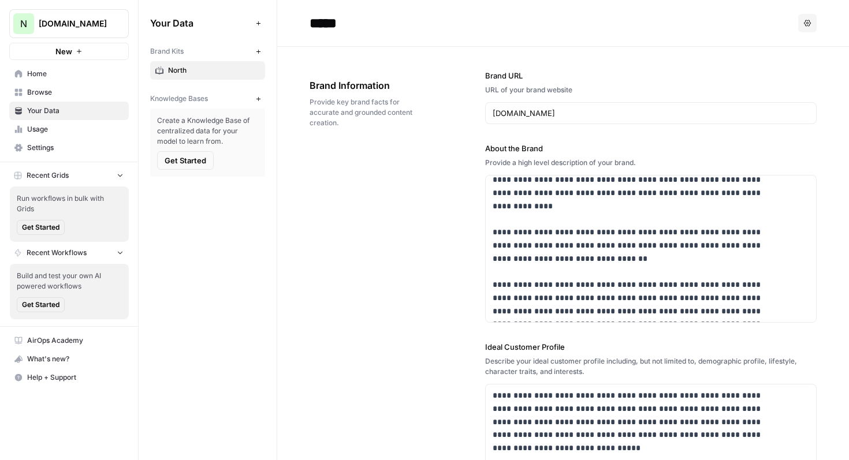
scroll to position [639, 0]
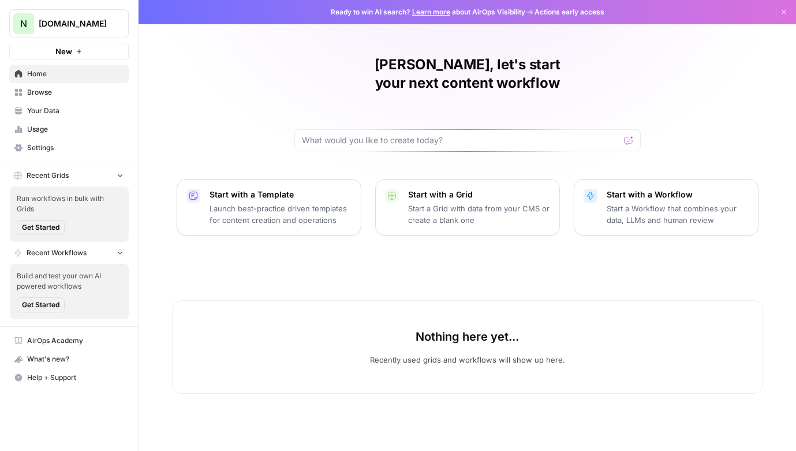
click at [55, 339] on span "AirOps Academy" at bounding box center [75, 340] width 96 height 10
